Goal: Communication & Community: Answer question/provide support

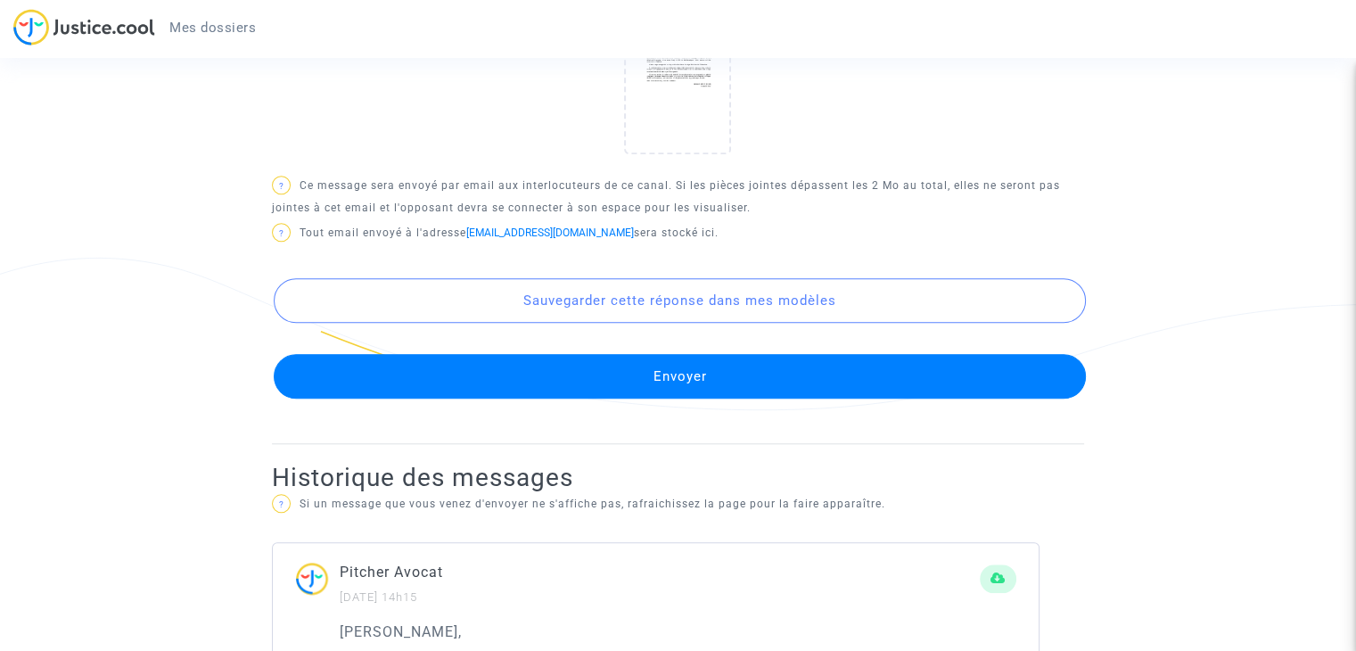
scroll to position [1657, 0]
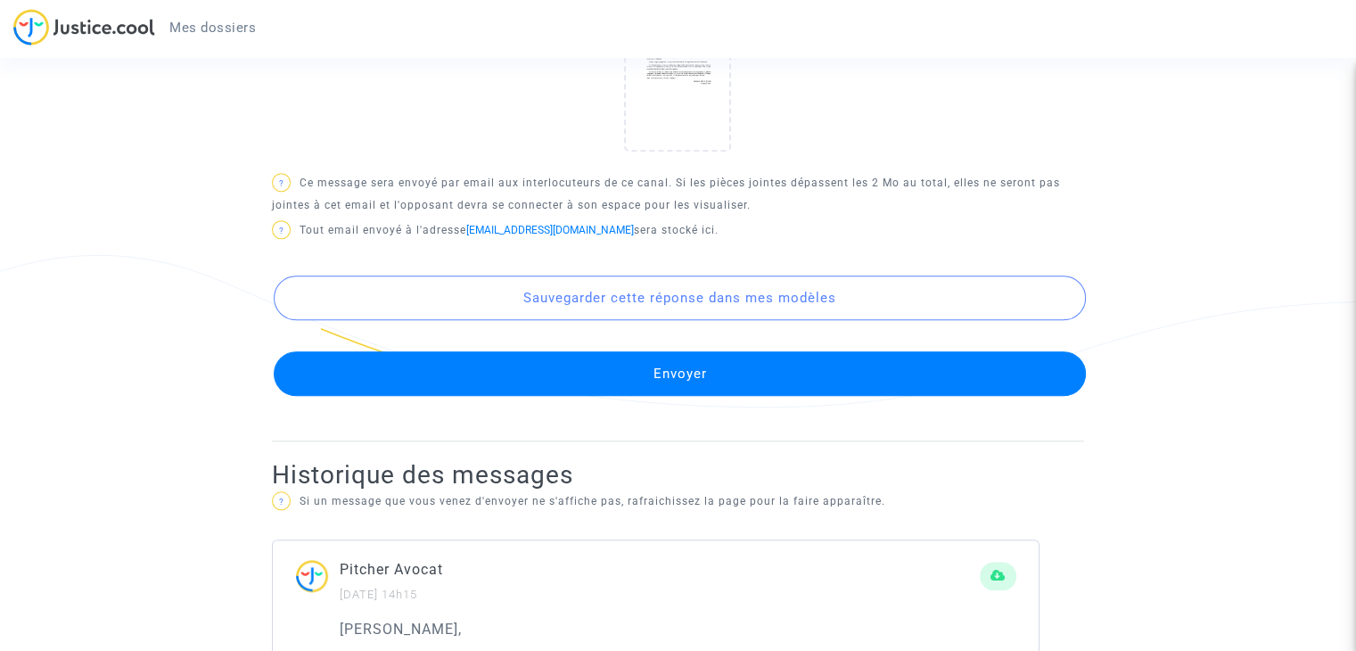
click at [622, 374] on button "Envoyer" at bounding box center [680, 373] width 812 height 45
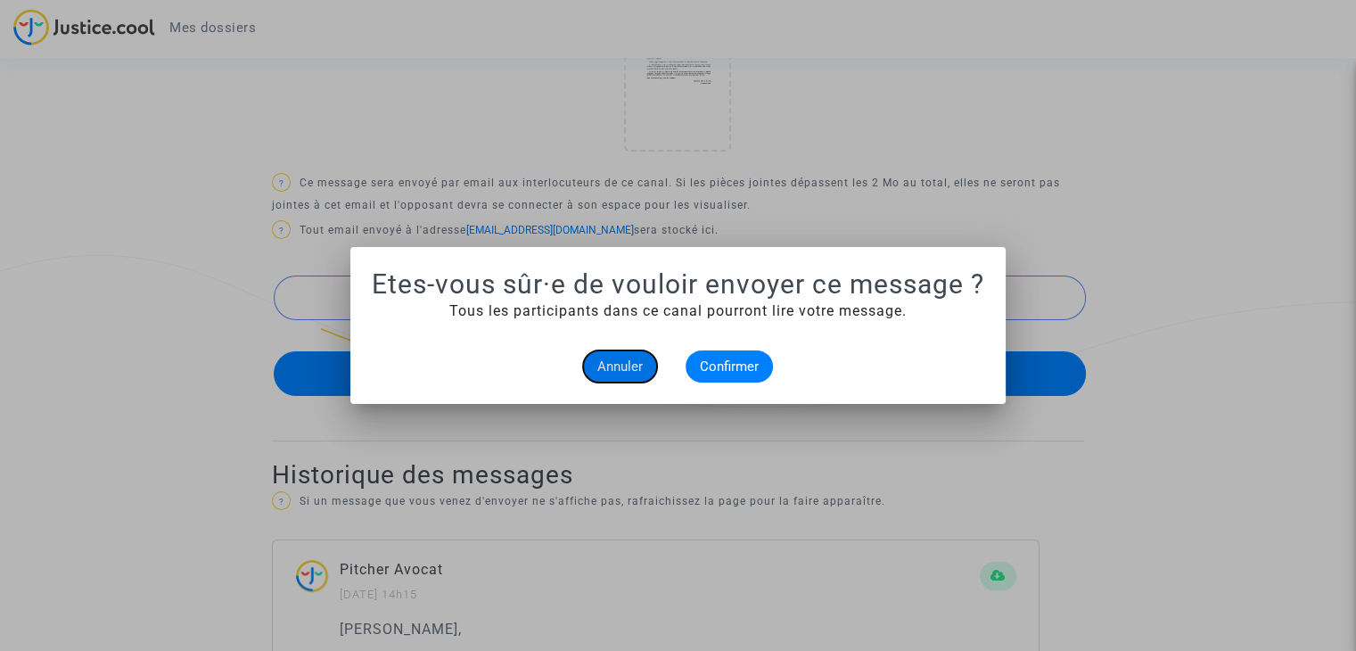
click at [629, 372] on span "Annuler" at bounding box center [619, 366] width 45 height 16
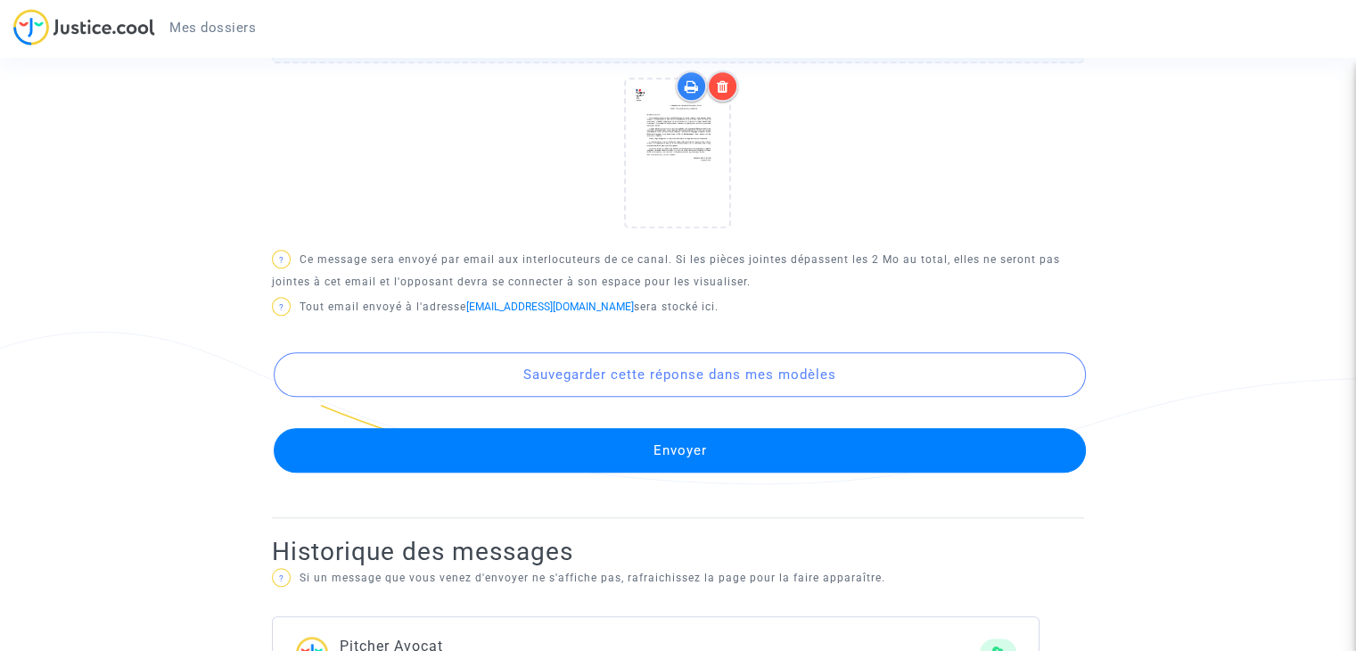
scroll to position [1582, 0]
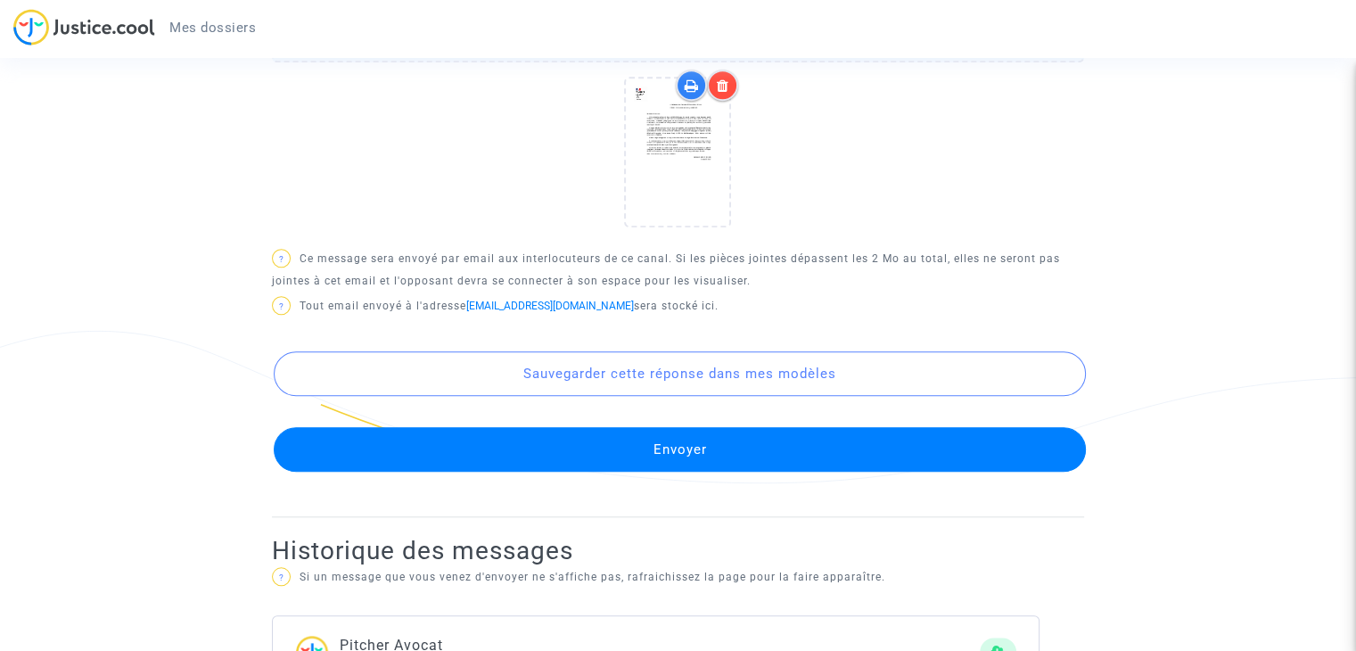
click at [614, 446] on button "Envoyer" at bounding box center [680, 449] width 812 height 45
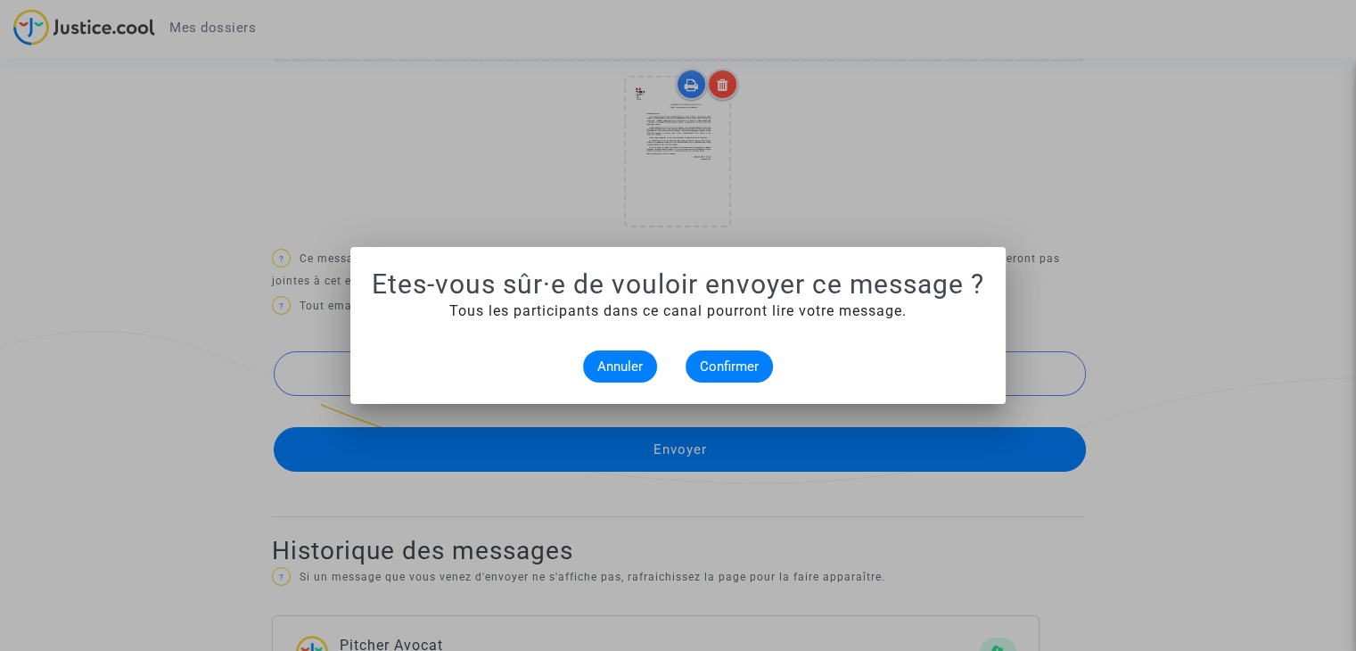
scroll to position [0, 0]
click at [715, 372] on span "Confirmer" at bounding box center [729, 366] width 59 height 16
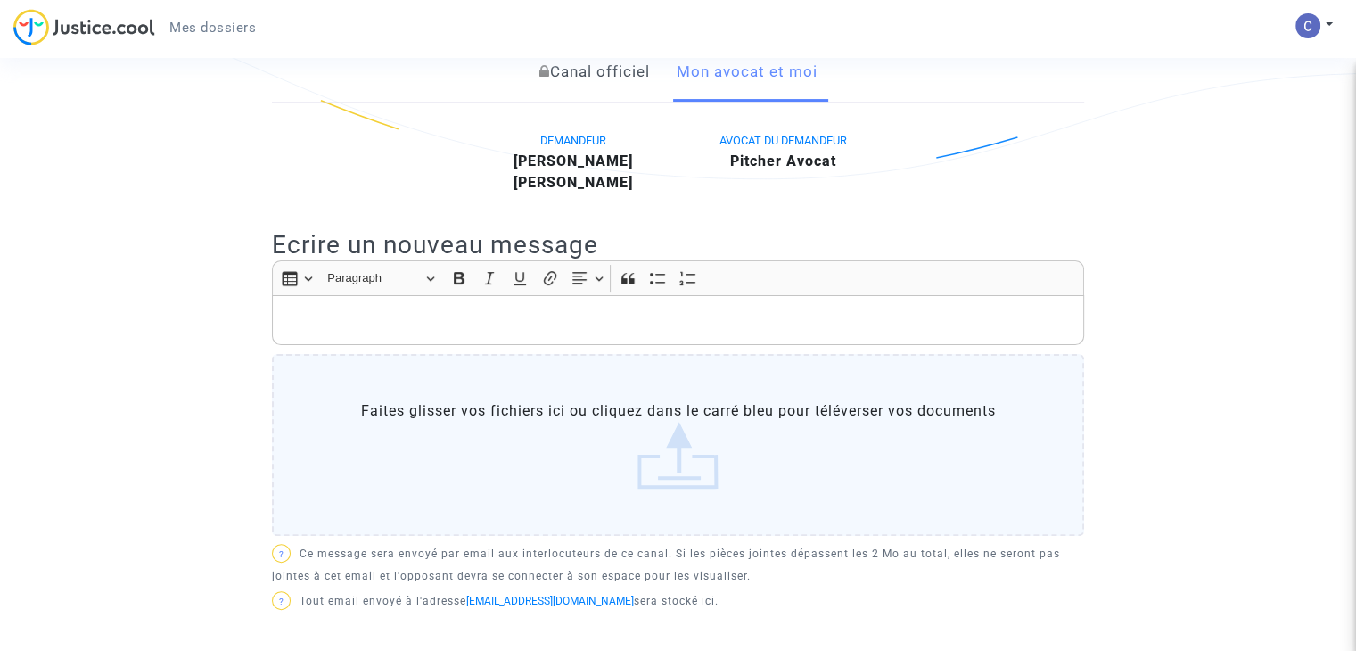
scroll to position [379, 0]
click at [686, 321] on p "Rich Text Editor, main" at bounding box center [678, 319] width 793 height 22
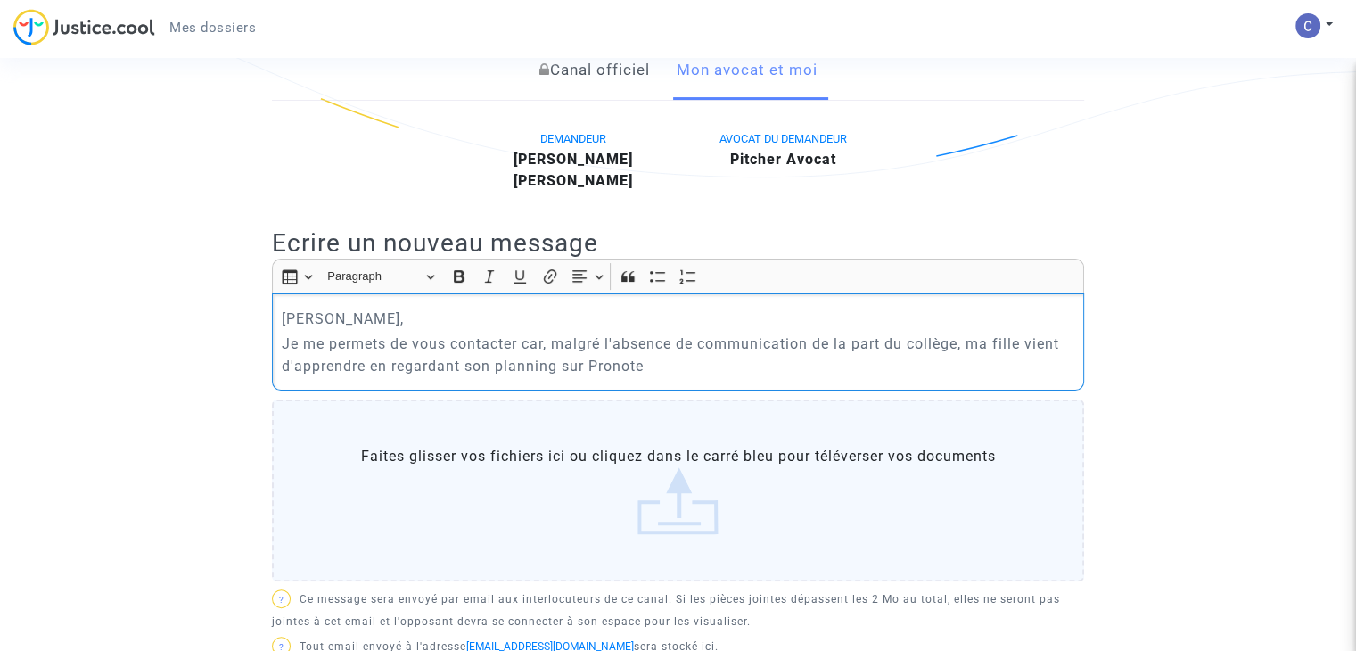
click at [592, 361] on p "Je me permets de vous contacter car, malgré l'absence de communication de la pa…" at bounding box center [678, 355] width 793 height 45
click at [750, 366] on p "Je me permets de vous contacter car, malgré l'absence de communication de la pa…" at bounding box center [678, 355] width 793 height 45
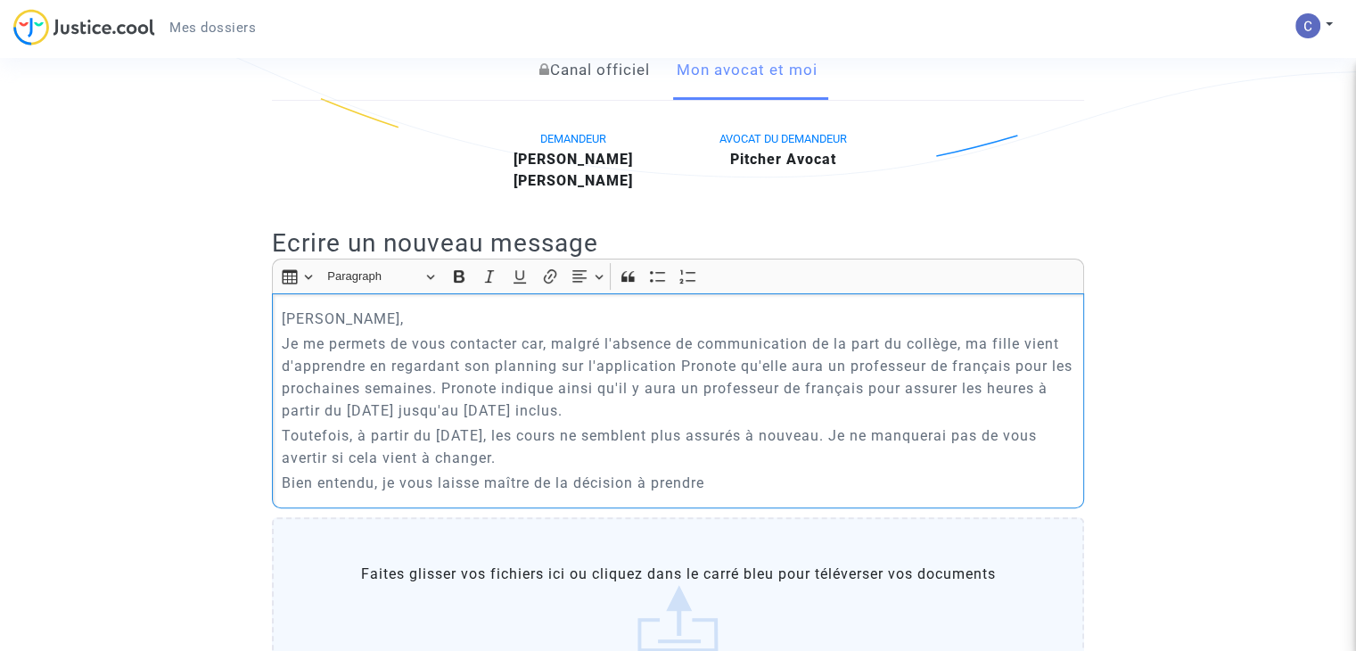
click at [367, 358] on p "Je me permets de vous contacter car, malgré l'absence de communication de la pa…" at bounding box center [678, 377] width 793 height 89
click at [806, 384] on p "Je me permets de vous contacter car, malgré l'absence de communication de la pa…" at bounding box center [678, 377] width 793 height 89
click at [418, 408] on p "Je me permets de vous contacter car, malgré l'absence de communication de la pa…" at bounding box center [678, 377] width 793 height 89
click at [795, 415] on p "Je me permets de vous contacter car, malgré l'absence de communication de la pa…" at bounding box center [678, 377] width 793 height 89
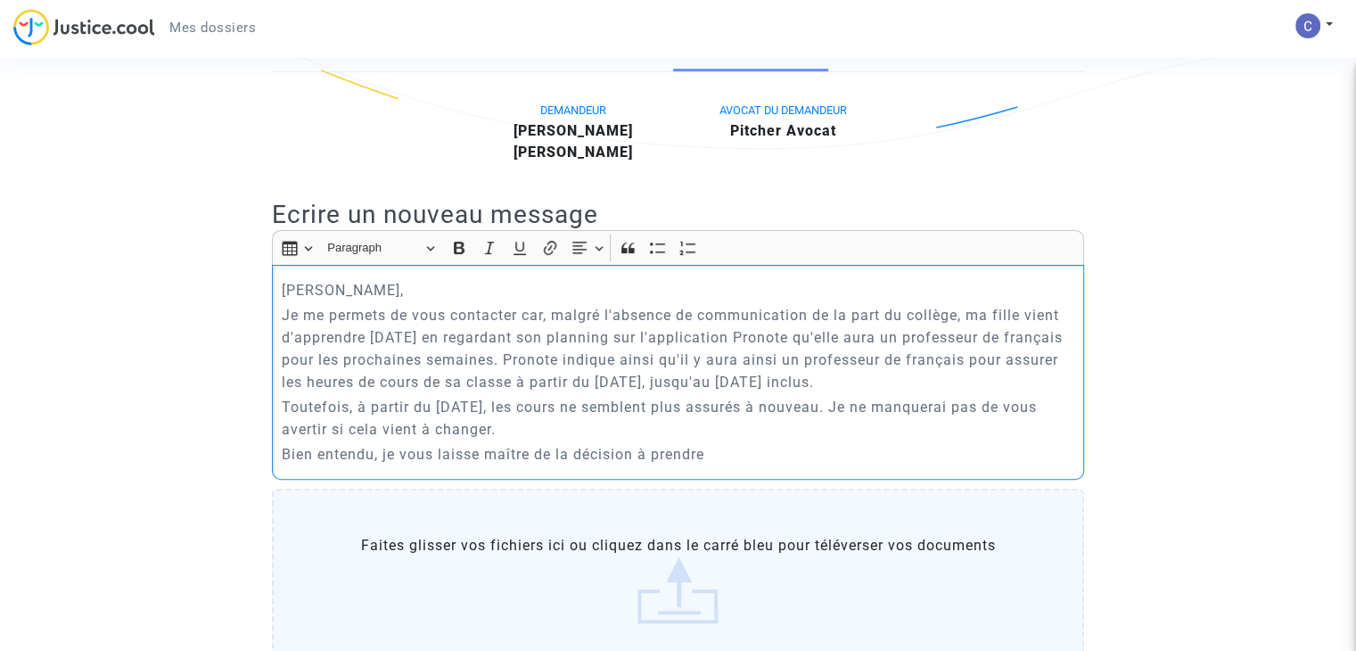
scroll to position [410, 0]
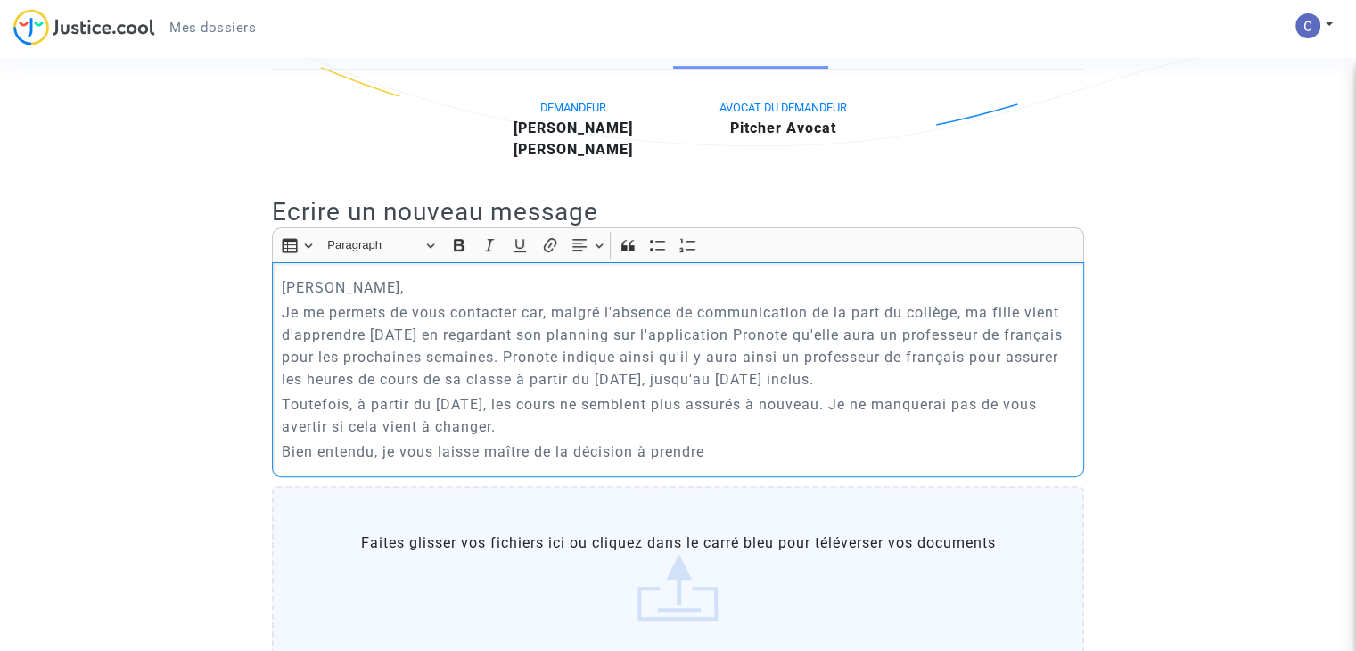
click at [747, 449] on p "Bien entendu, je vous laisse maître de la décision à prendre" at bounding box center [678, 451] width 793 height 22
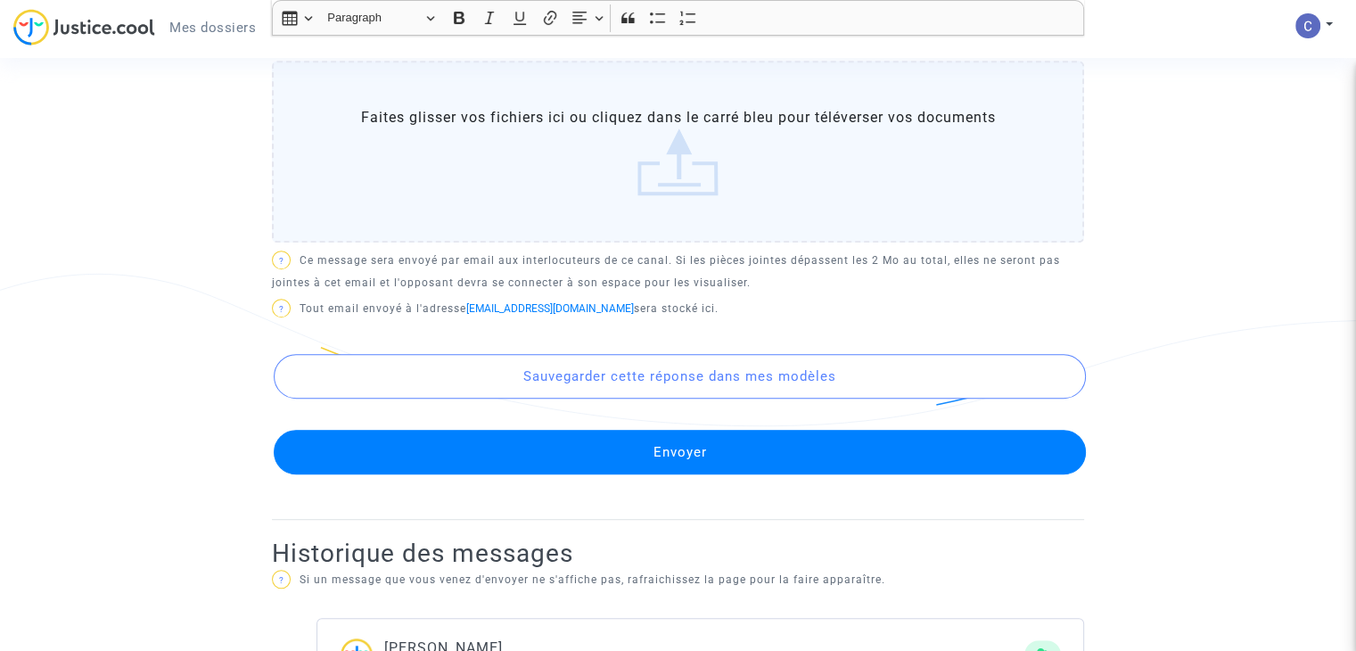
scroll to position [900, 0]
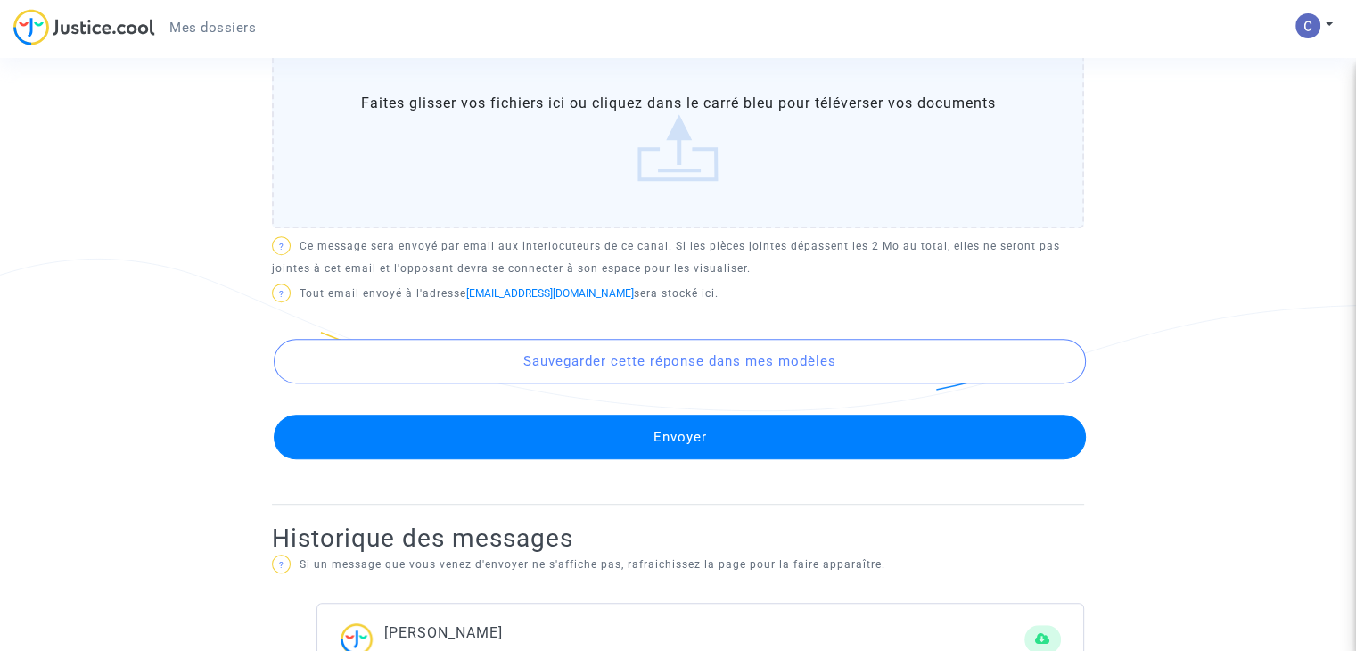
click at [637, 427] on button "Envoyer" at bounding box center [680, 437] width 812 height 45
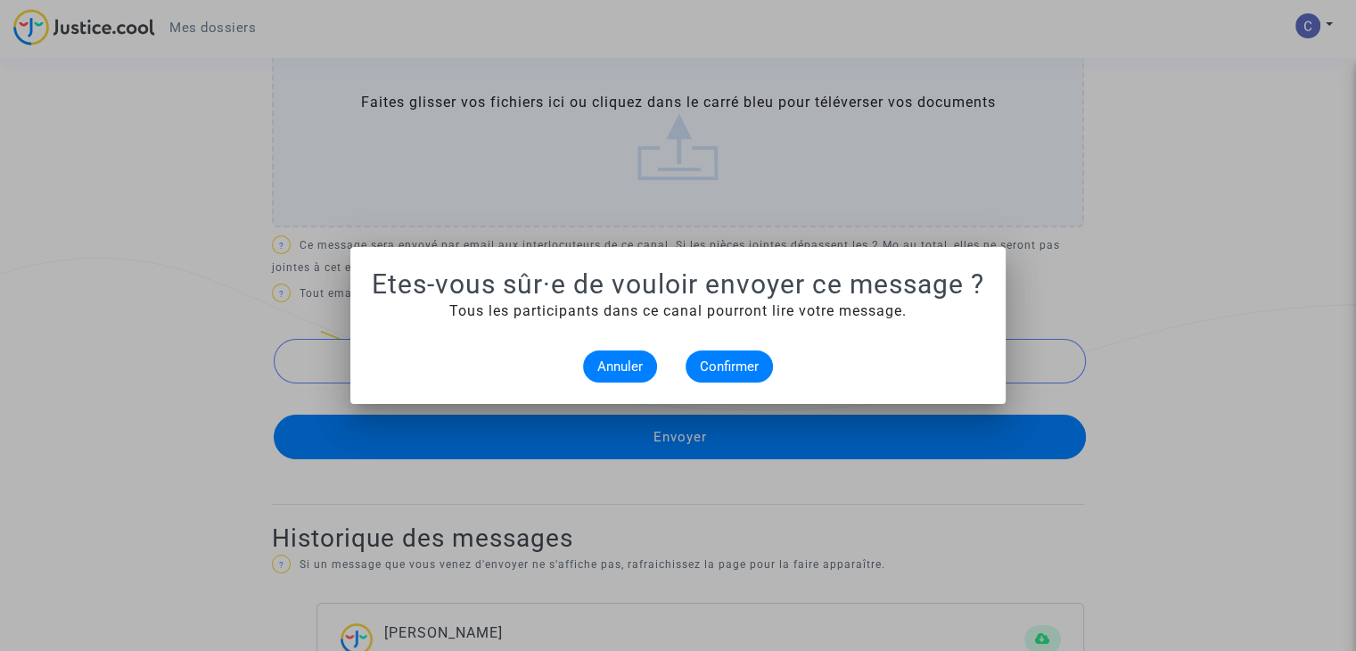
scroll to position [0, 0]
click at [730, 372] on span "Confirmer" at bounding box center [729, 366] width 59 height 16
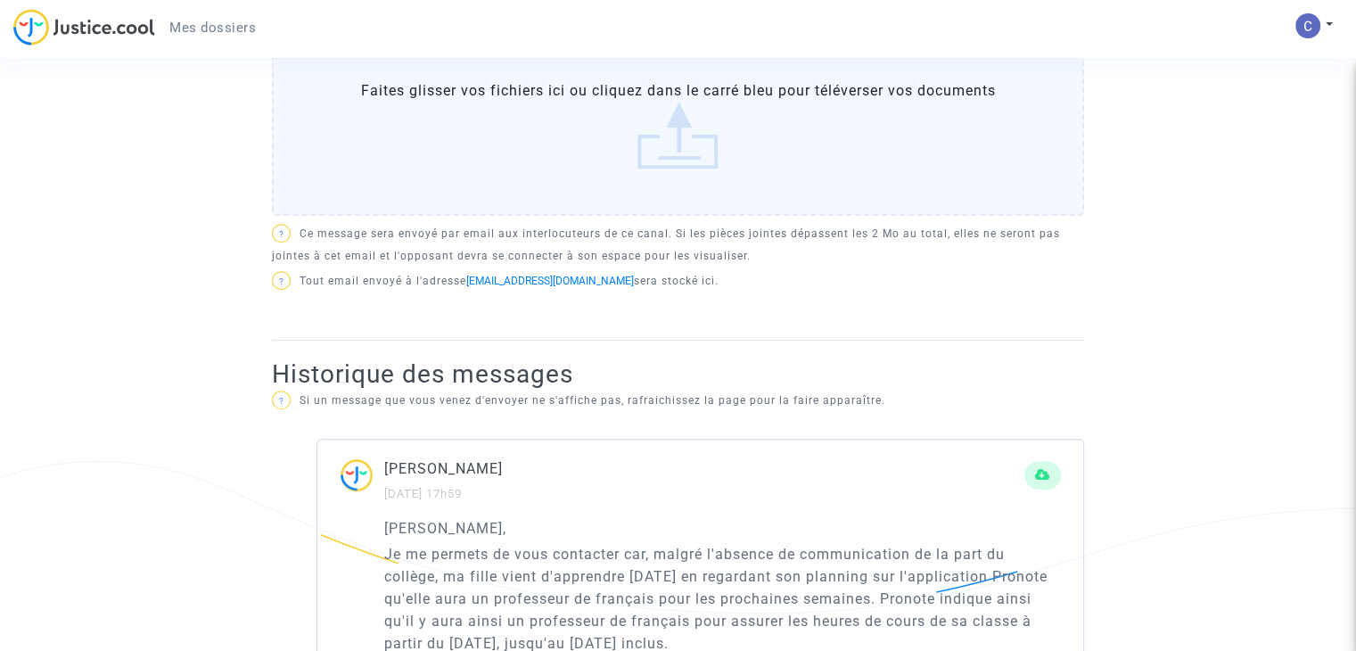
scroll to position [695, 0]
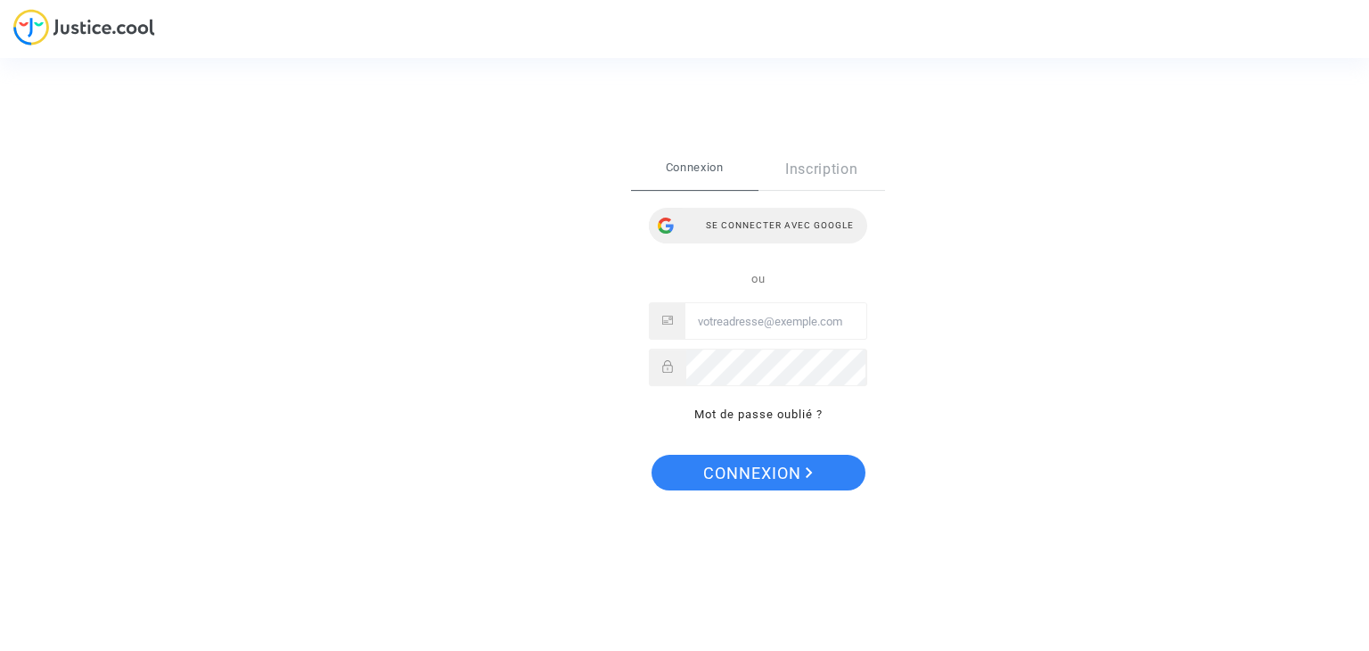
click at [756, 236] on div "Se connecter avec Google" at bounding box center [758, 226] width 218 height 36
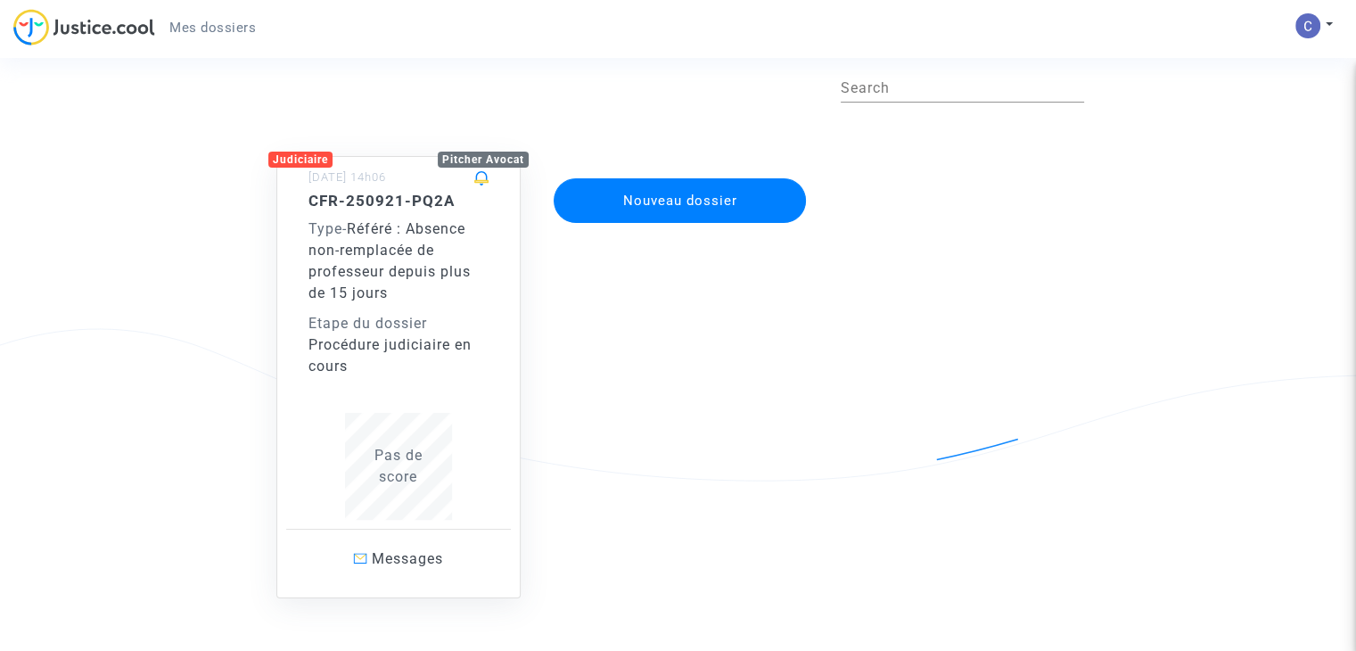
scroll to position [146, 0]
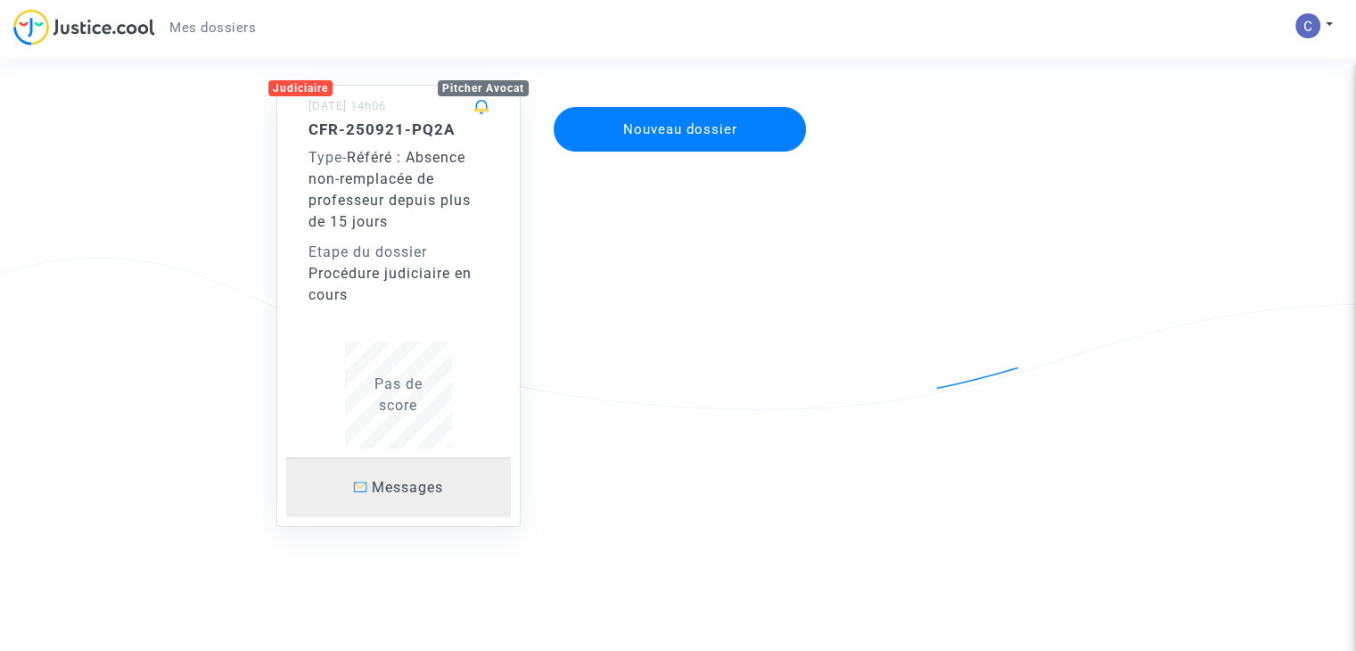
click at [417, 481] on span "Messages" at bounding box center [407, 487] width 71 height 17
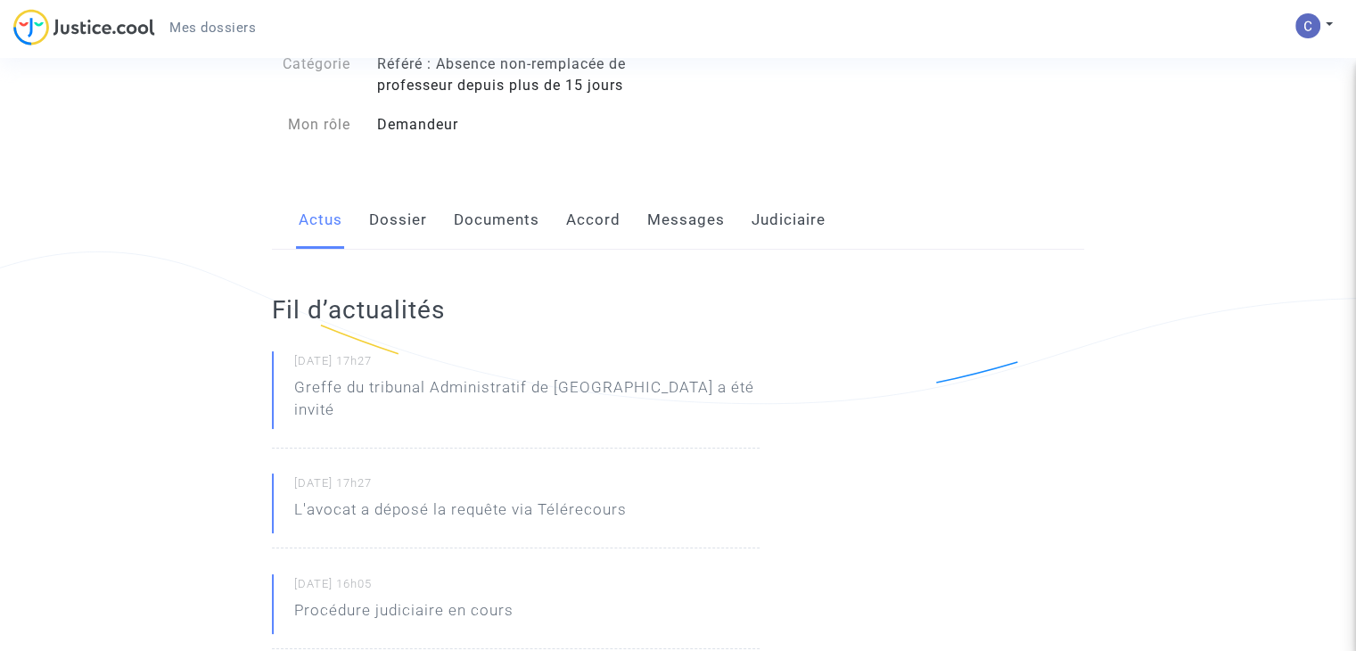
scroll to position [168, 0]
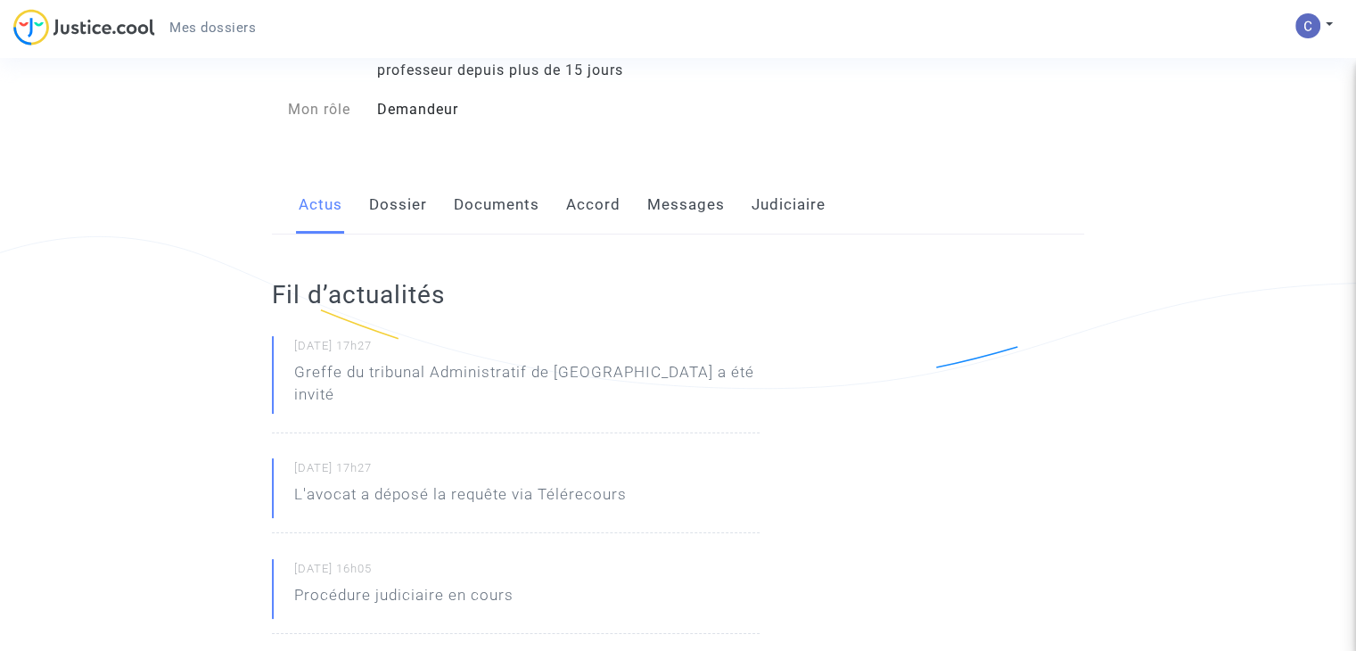
click at [678, 194] on link "Messages" at bounding box center [686, 205] width 78 height 59
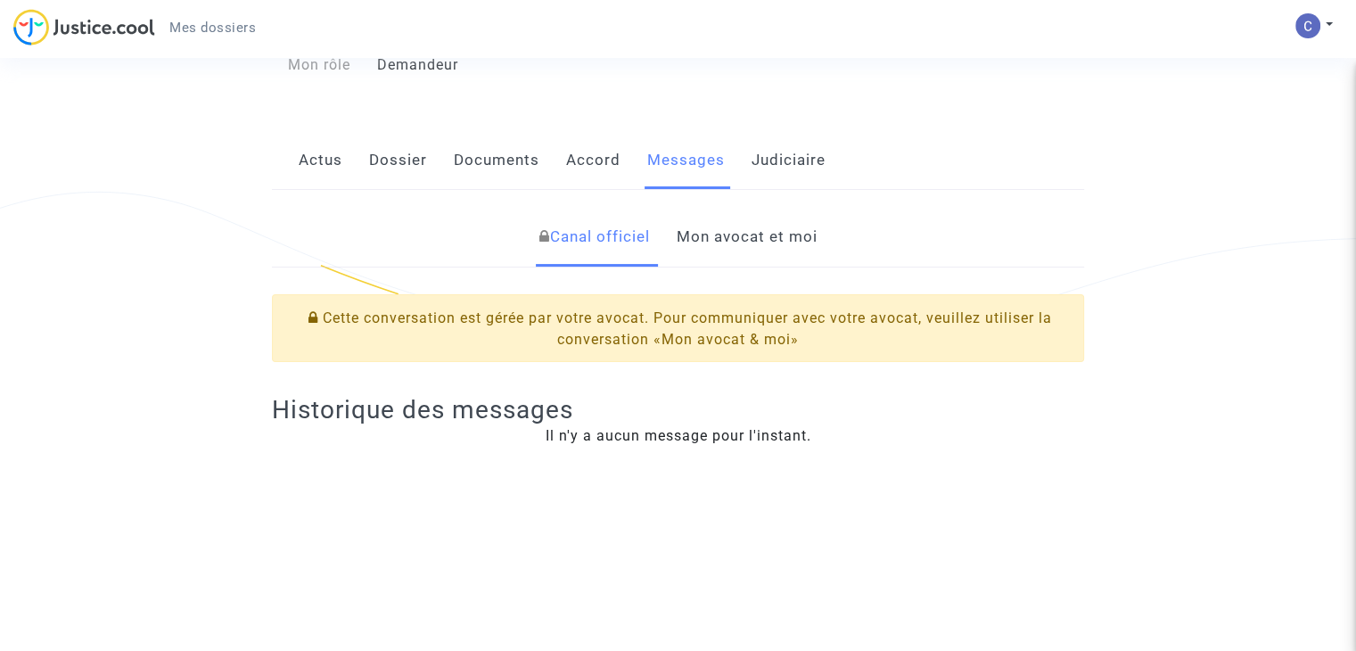
scroll to position [213, 0]
click at [737, 231] on link "Mon avocat et moi" at bounding box center [746, 236] width 141 height 59
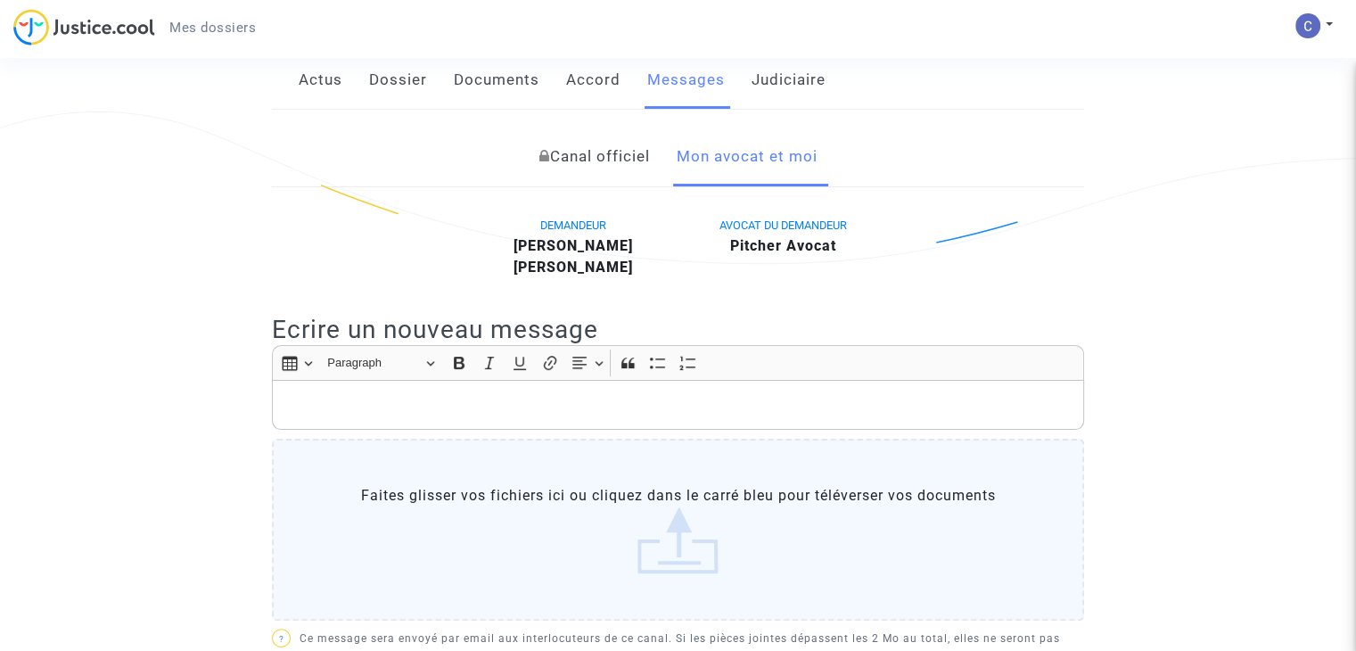
scroll to position [291, 0]
